Goal: Information Seeking & Learning: Learn about a topic

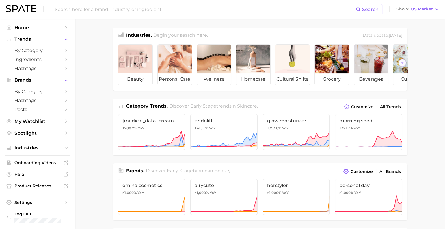
click at [155, 9] on input at bounding box center [204, 9] width 301 height 10
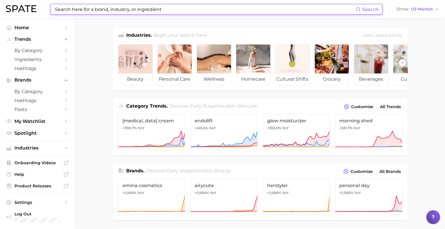
type input "ㄹ"
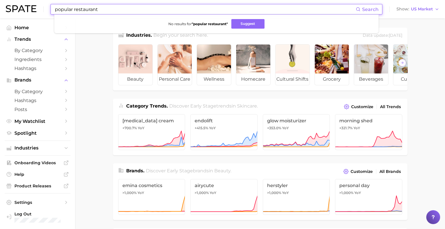
drag, startPoint x: 114, startPoint y: 10, endPoint x: 65, endPoint y: 4, distance: 49.8
click at [65, 4] on div "popular restaurant Search No results for " popular restaurant " Suggest Show US…" at bounding box center [222, 9] width 433 height 18
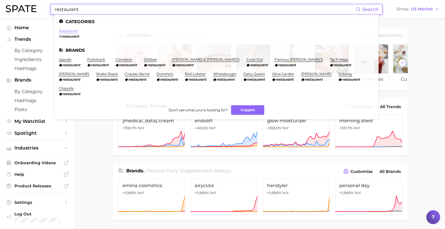
type input "restaurant"
click at [78, 29] on link "restaurant" at bounding box center [68, 31] width 19 height 4
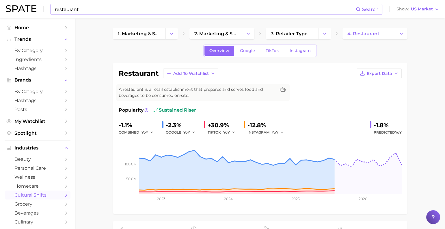
click at [112, 12] on input "restaurant" at bounding box center [204, 9] width 301 height 10
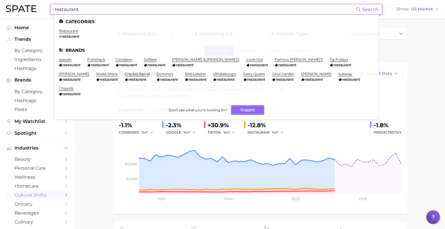
click at [112, 12] on input "restaurant" at bounding box center [204, 9] width 301 height 10
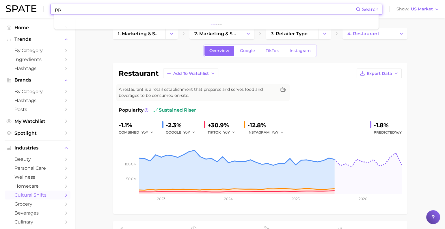
type input "p"
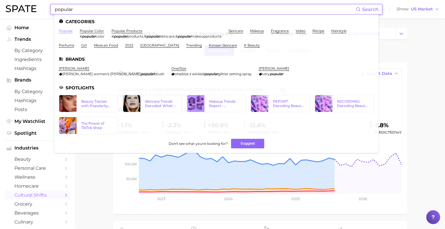
type input "popular"
click at [73, 31] on link "popular" at bounding box center [66, 31] width 14 height 4
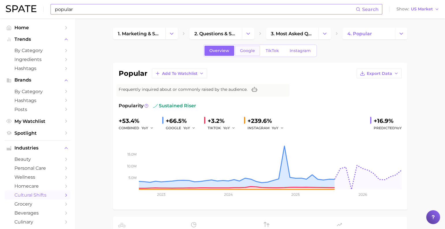
click at [241, 53] on span "Google" at bounding box center [247, 50] width 15 height 5
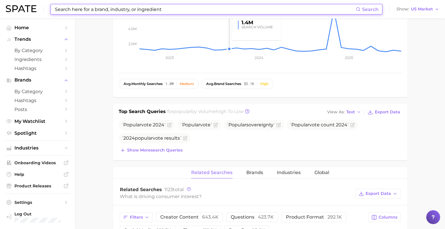
scroll to position [140, 0]
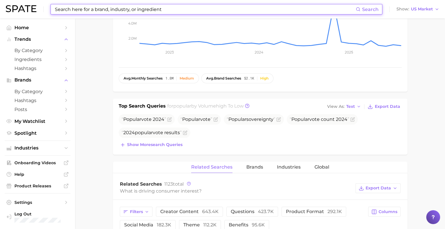
click at [107, 11] on input at bounding box center [204, 9] width 301 height 10
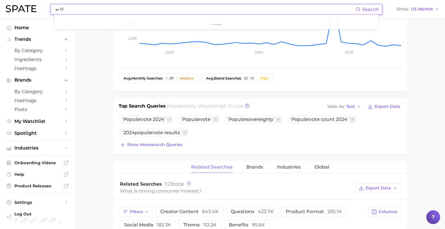
type input "ㅠ"
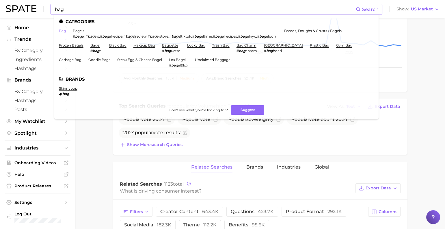
click at [66, 30] on link "bag" at bounding box center [62, 31] width 7 height 4
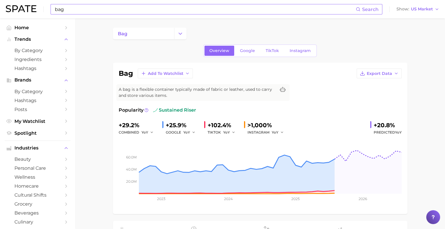
click at [171, 11] on input "bag" at bounding box center [204, 9] width 301 height 10
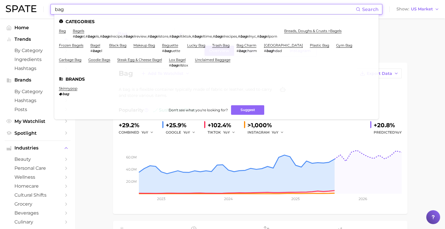
click at [171, 11] on input "bag" at bounding box center [204, 9] width 301 height 10
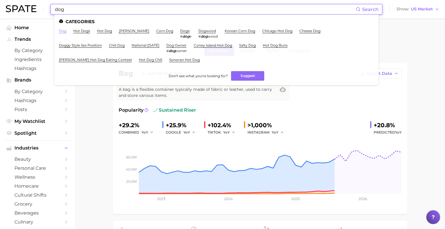
type input "dog"
click at [66, 31] on link "dog" at bounding box center [63, 31] width 8 height 4
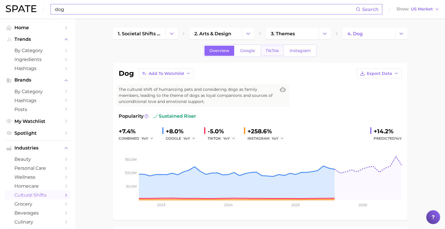
click at [272, 56] on link "TikTok" at bounding box center [272, 51] width 23 height 10
